Goal: Task Accomplishment & Management: Manage account settings

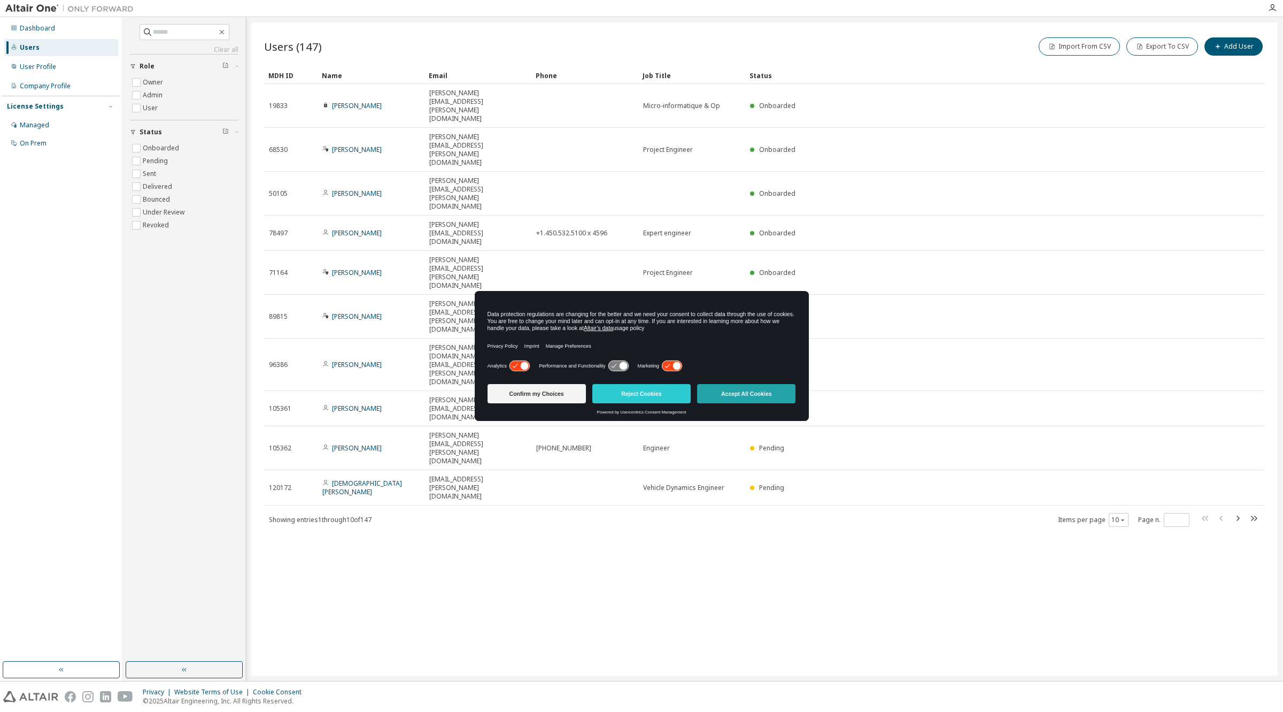
click at [742, 392] on button "Accept All Cookies" at bounding box center [746, 393] width 98 height 19
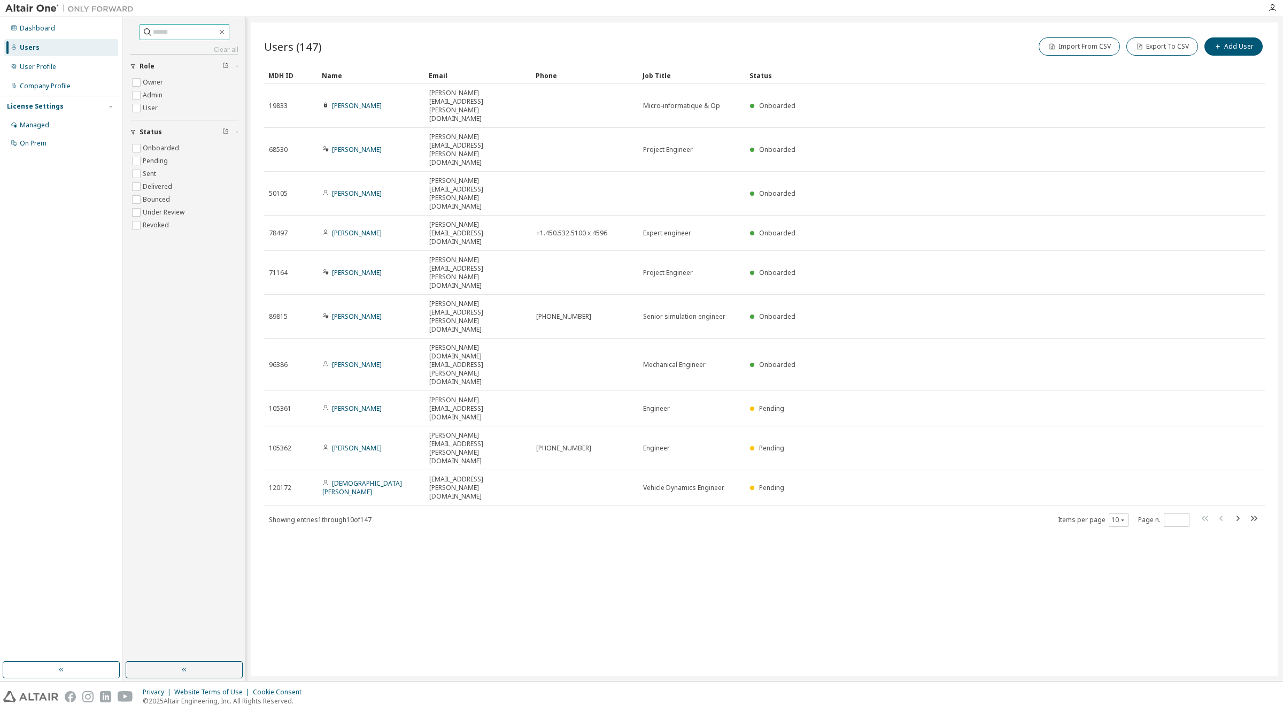
click at [174, 27] on input "text" at bounding box center [185, 32] width 64 height 11
type input "***"
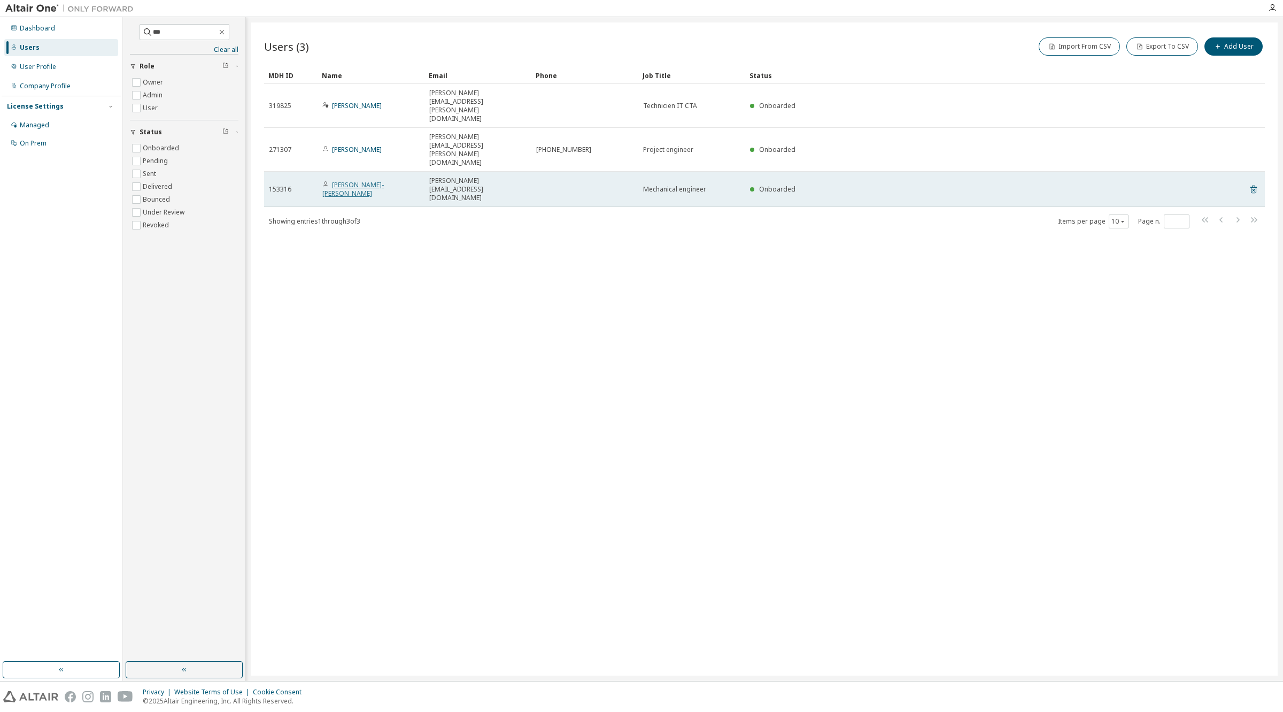
click at [351, 180] on link "Philippe Roy-Richard" at bounding box center [352, 189] width 61 height 18
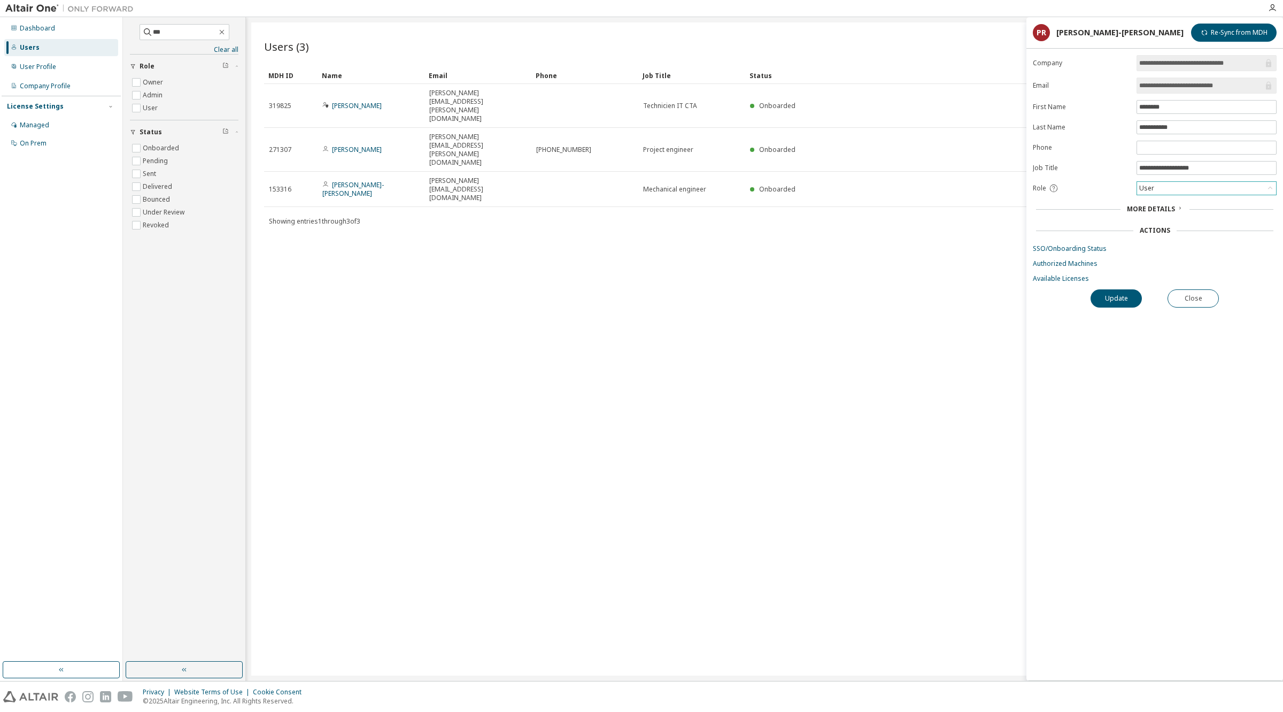
click at [1162, 190] on div "User" at bounding box center [1206, 188] width 139 height 13
click at [718, 319] on div "Users (3) Import From CSV Export To CSV Add User Clear Load Save Save As Field …" at bounding box center [764, 348] width 1027 height 653
click at [1172, 212] on span "More Details" at bounding box center [1151, 208] width 48 height 9
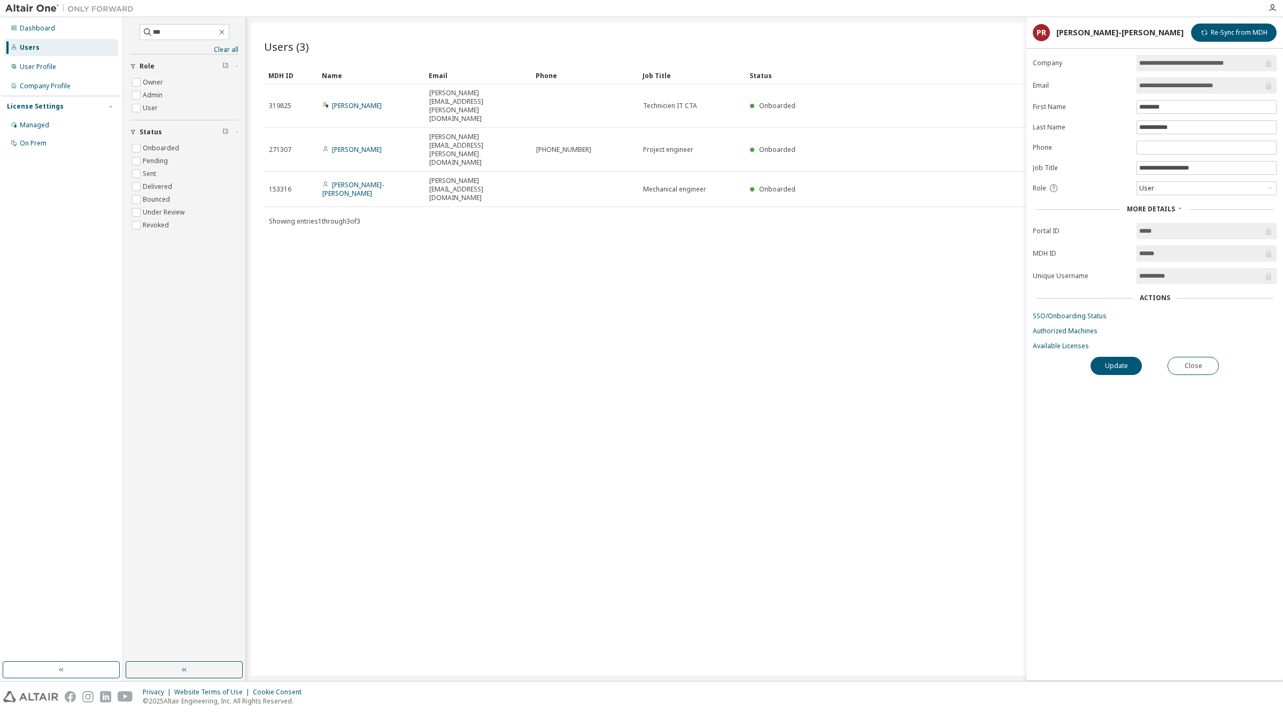
click at [1150, 299] on div "Actions" at bounding box center [1155, 298] width 30 height 9
click at [1084, 317] on link "SSO/Onboarding Status" at bounding box center [1155, 316] width 244 height 9
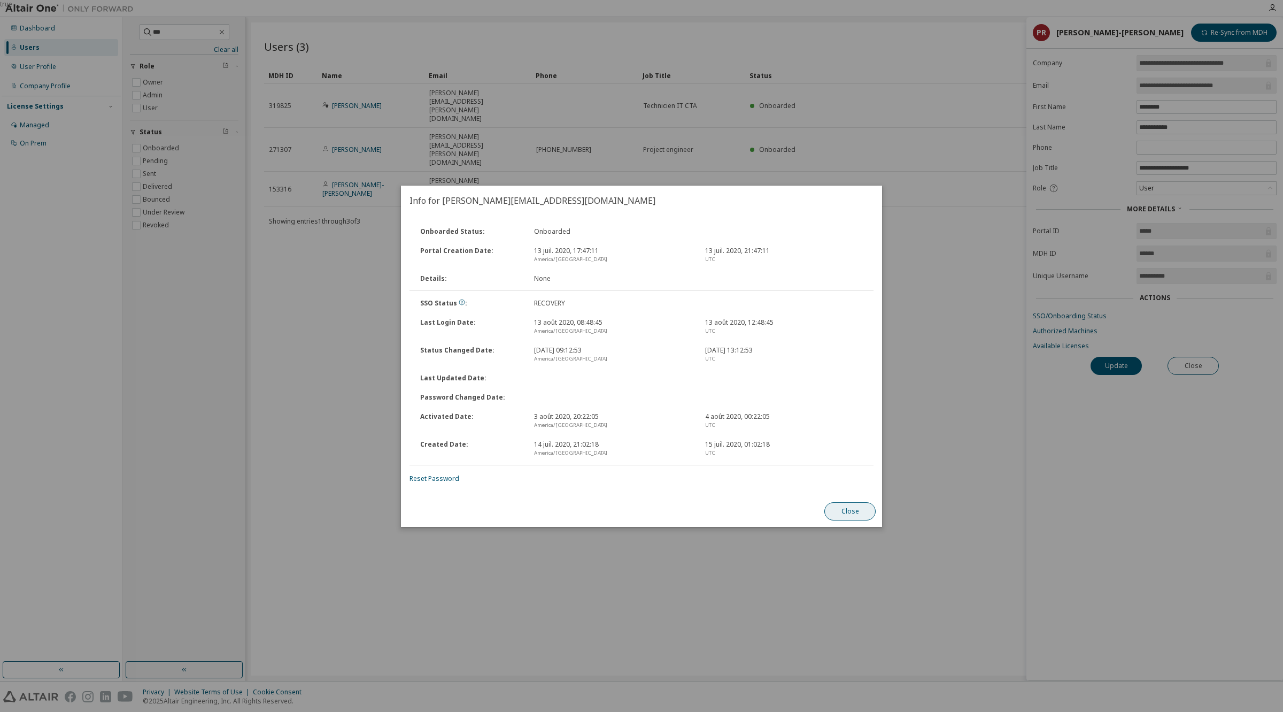
click at [835, 508] on button "Close" at bounding box center [850, 511] width 51 height 18
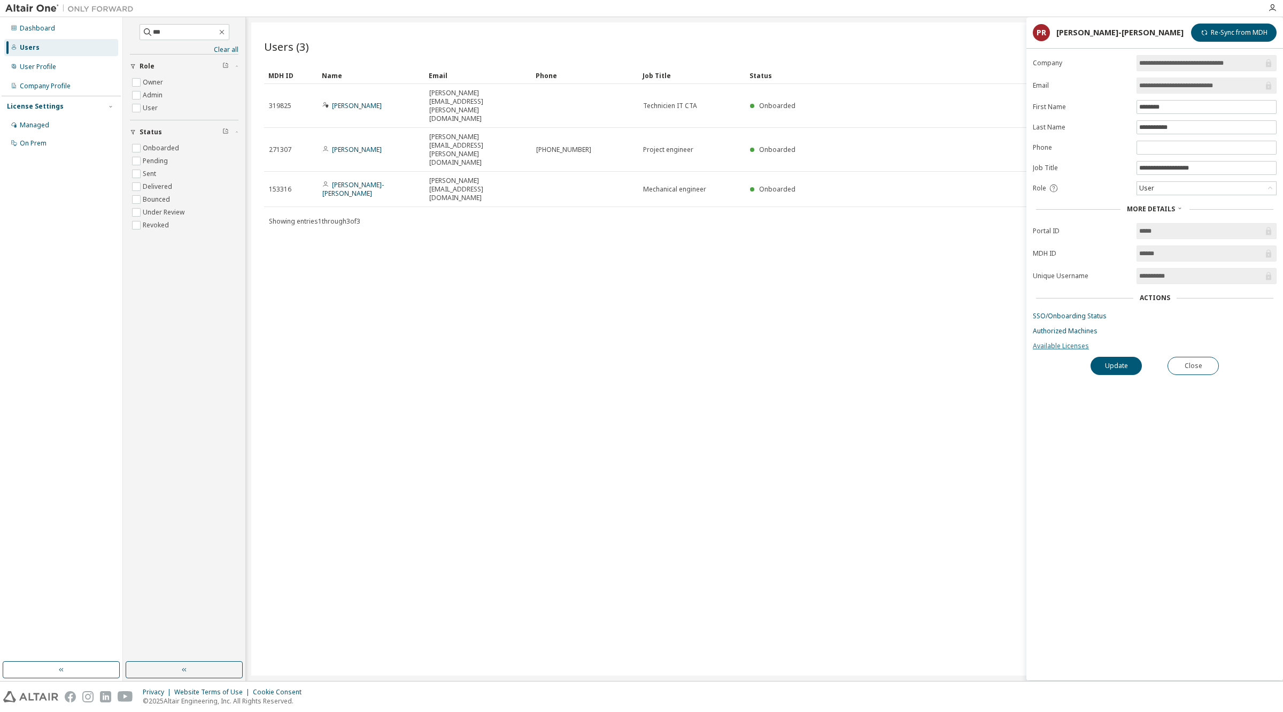
click at [1054, 350] on link "Available Licenses" at bounding box center [1155, 346] width 244 height 9
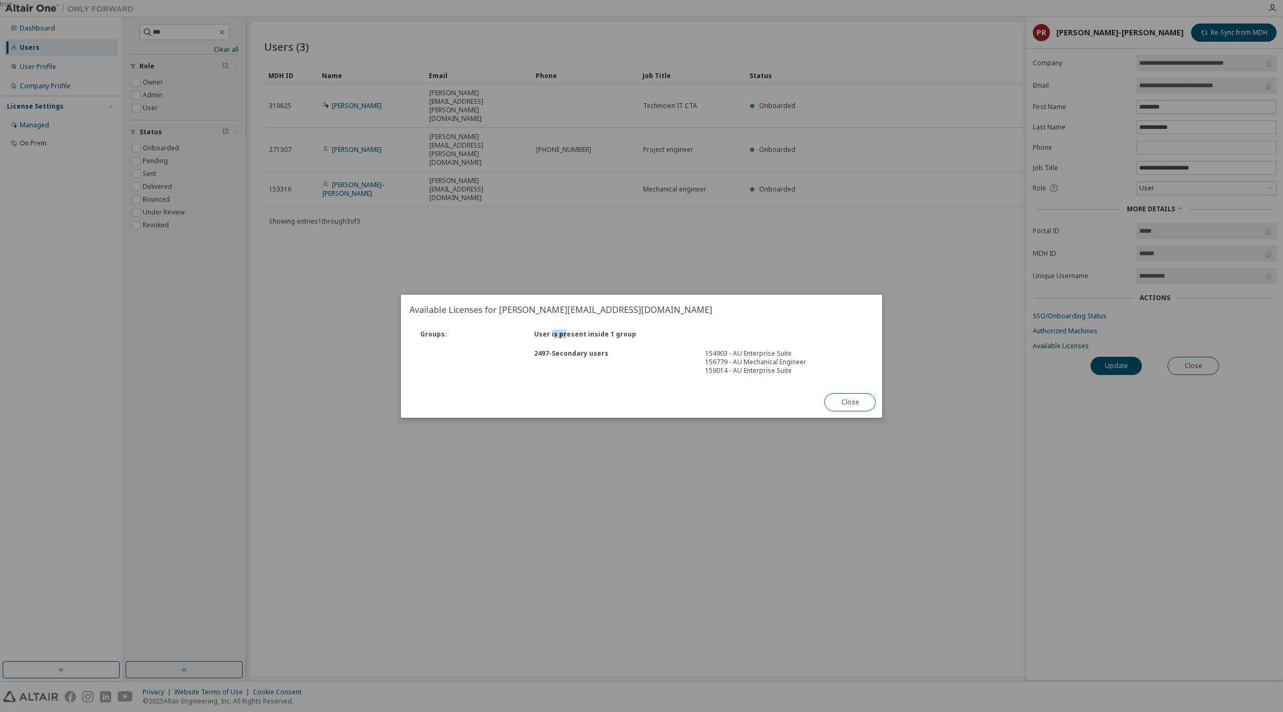
drag, startPoint x: 554, startPoint y: 338, endPoint x: 573, endPoint y: 344, distance: 20.0
click at [568, 343] on div "Groups : User is present inside 1 group 2497 - Secondary users 154903 - AU Ente…" at bounding box center [641, 353] width 477 height 56
click at [539, 363] on div "2497 - Secondary users" at bounding box center [613, 362] width 171 height 26
drag, startPoint x: 532, startPoint y: 354, endPoint x: 574, endPoint y: 356, distance: 41.7
click at [549, 355] on div "2497 - Secondary users" at bounding box center [613, 362] width 171 height 26
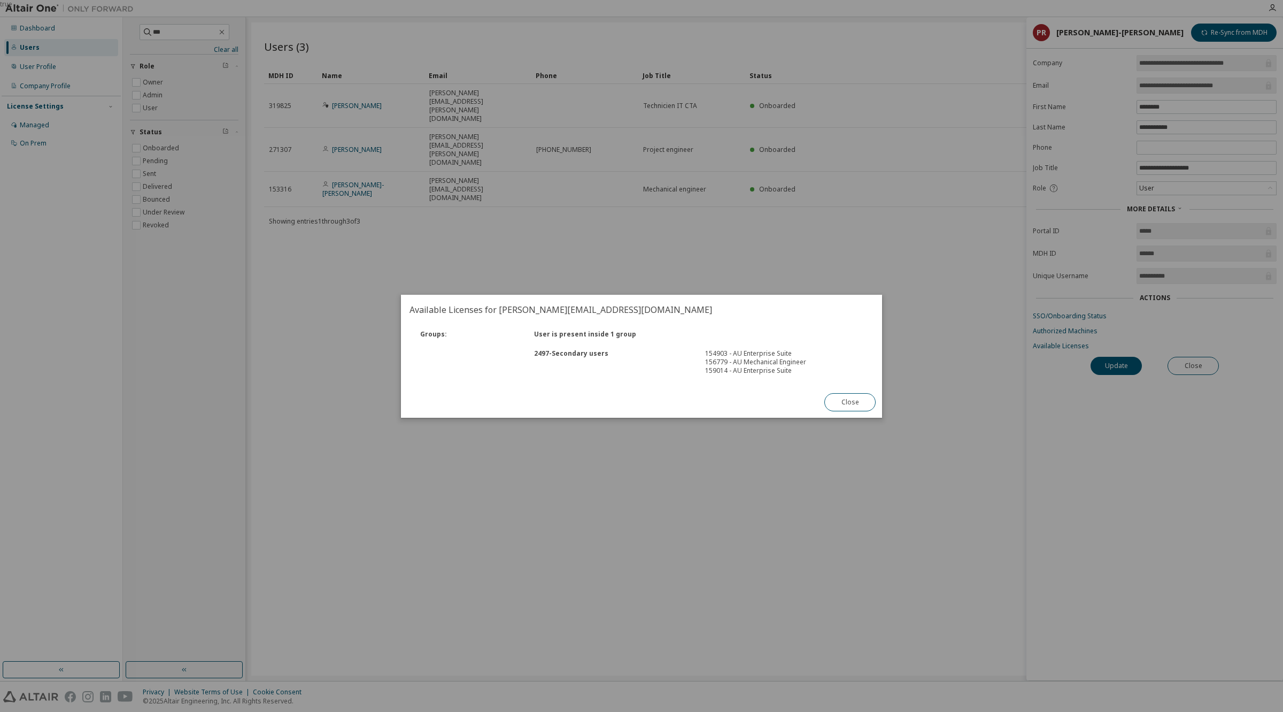
click at [574, 356] on div "2497 - Secondary users" at bounding box center [613, 362] width 171 height 26
click at [851, 399] on button "Close" at bounding box center [850, 402] width 51 height 18
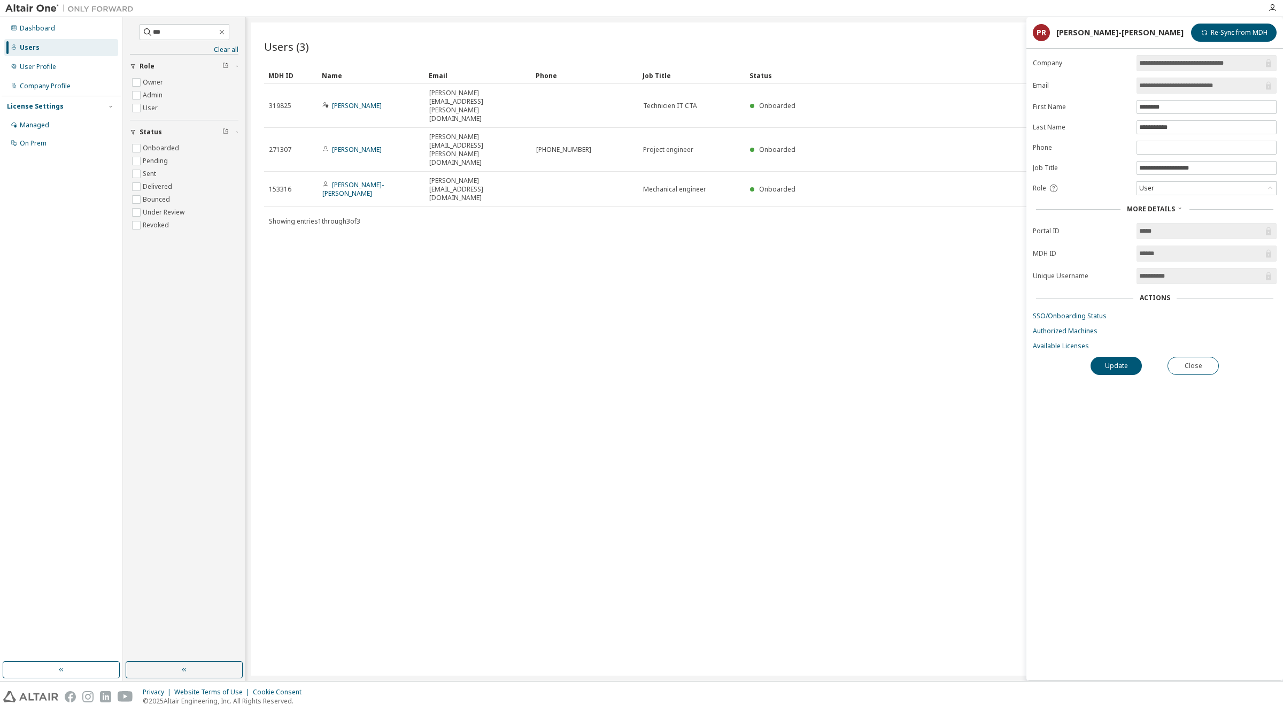
click at [522, 571] on div "Users (3) Import From CSV Export To CSV Add User Clear Load Save Save As Field …" at bounding box center [764, 348] width 1027 height 653
click at [829, 596] on div "Users (3) Import From CSV Export To CSV Add User Clear Load Save Save As Field …" at bounding box center [764, 348] width 1027 height 653
